Goal: Task Accomplishment & Management: Manage account settings

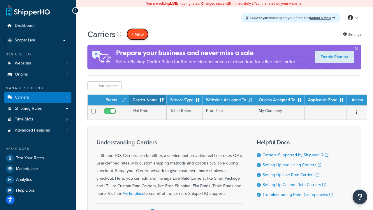
click at [138, 34] on button "+ New" at bounding box center [138, 34] width 22 height 12
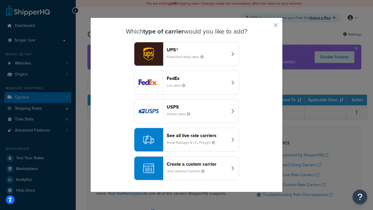
click at [197, 78] on header "FedEx" at bounding box center [197, 79] width 61 height 6
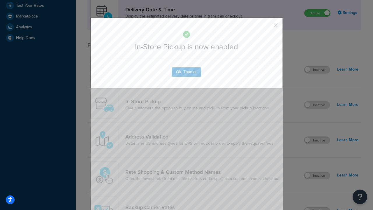
scroll to position [164, 0]
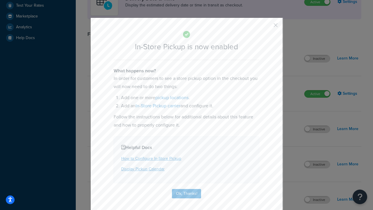
click at [267, 27] on button "button" at bounding box center [267, 27] width 1 height 1
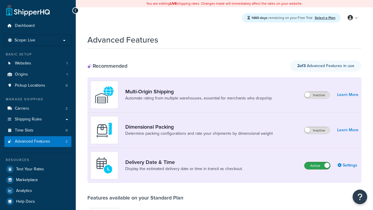
click at [318, 166] on label "Active" at bounding box center [318, 165] width 26 height 7
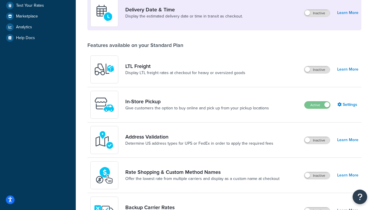
scroll to position [142, 0]
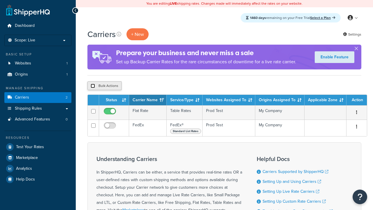
click at [93, 86] on input "checkbox" at bounding box center [93, 86] width 4 height 4
checkbox input "true"
click at [0, 0] on button "Delete" at bounding box center [0, 0] width 0 height 0
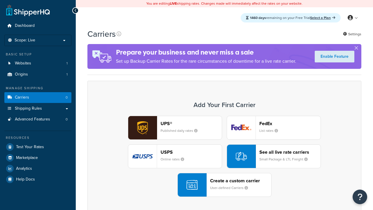
click at [225, 156] on div "UPS® Published daily rates FedEx List rates USPS Online rates See all live rate…" at bounding box center [225, 156] width 262 height 81
click at [225, 185] on div "Create a custom carrier User-defined Carriers" at bounding box center [240, 185] width 61 height 14
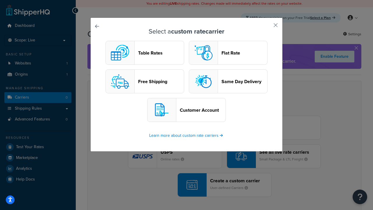
click at [145, 53] on header "Table Rates" at bounding box center [161, 53] width 46 height 6
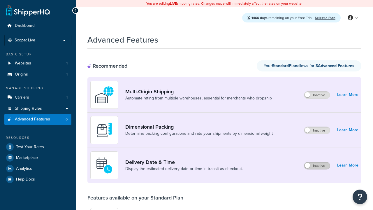
click at [317, 162] on label "Inactive" at bounding box center [318, 165] width 26 height 7
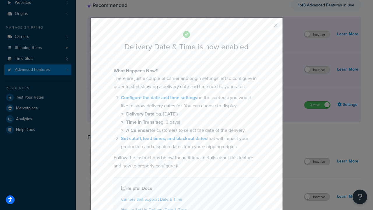
click at [267, 27] on button "button" at bounding box center [267, 27] width 1 height 1
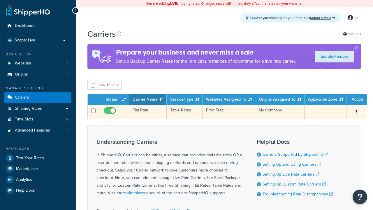
click at [148, 112] on td "Flat Rate" at bounding box center [148, 112] width 38 height 14
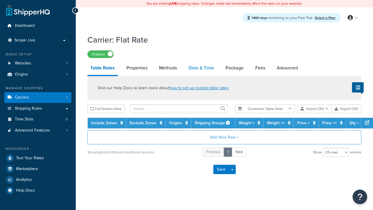
click at [201, 68] on link "Date & Time" at bounding box center [201, 68] width 31 height 14
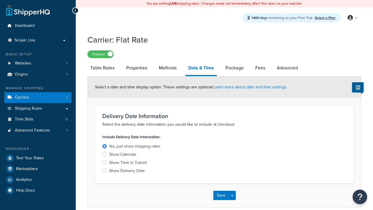
click at [127, 172] on div "Show Delivery Date" at bounding box center [127, 171] width 36 height 6
click at [0, 0] on input "Show Delivery Date" at bounding box center [0, 0] width 0 height 0
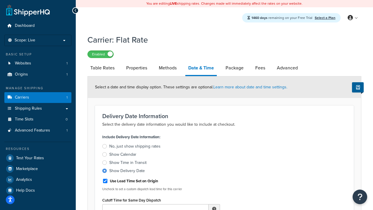
click at [127, 172] on div "Show Delivery Date" at bounding box center [127, 171] width 36 height 6
click at [0, 0] on input "Show Delivery Date" at bounding box center [0, 0] width 0 height 0
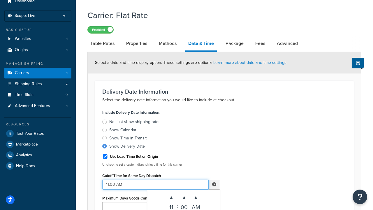
type input "11:00 AM"
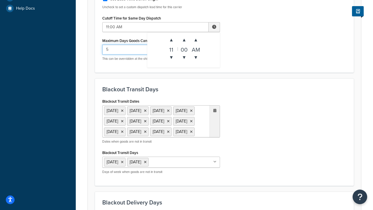
type input "5"
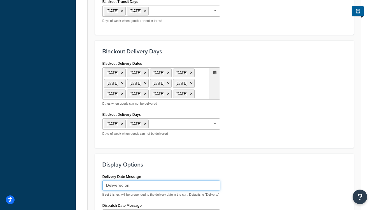
type input "Delivered on:"
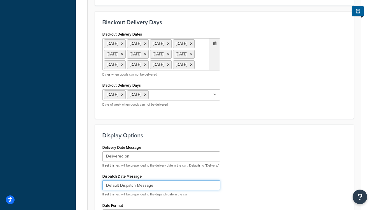
type input "Default Dispatch Message"
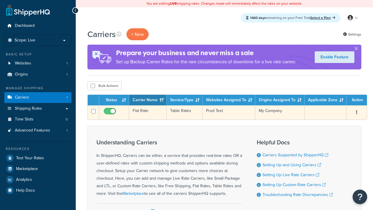
click at [148, 113] on td "Flat Rate" at bounding box center [148, 112] width 38 height 14
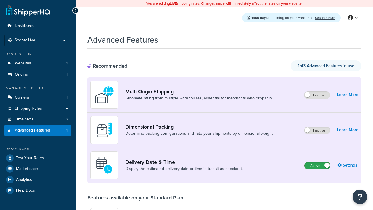
click at [318, 166] on label "Active" at bounding box center [318, 165] width 26 height 7
